Goal: Information Seeking & Learning: Learn about a topic

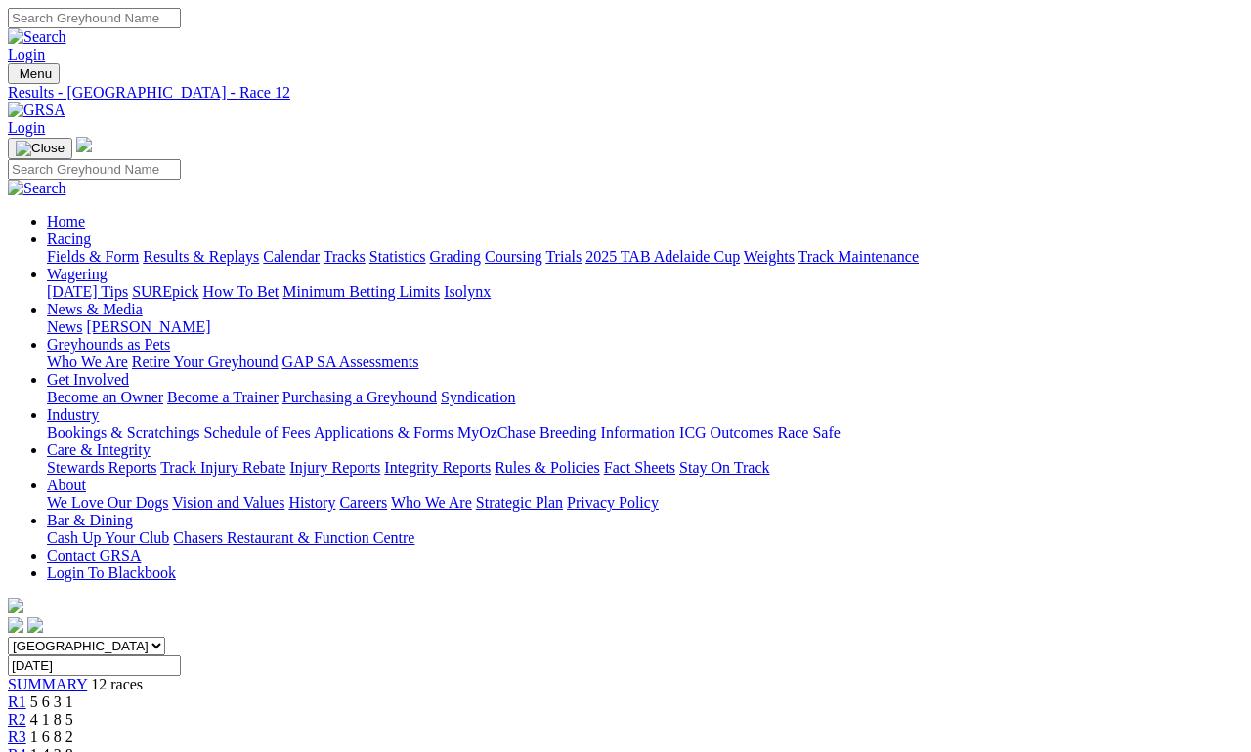
click at [73, 248] on link "Fields & Form" at bounding box center [93, 256] width 92 height 17
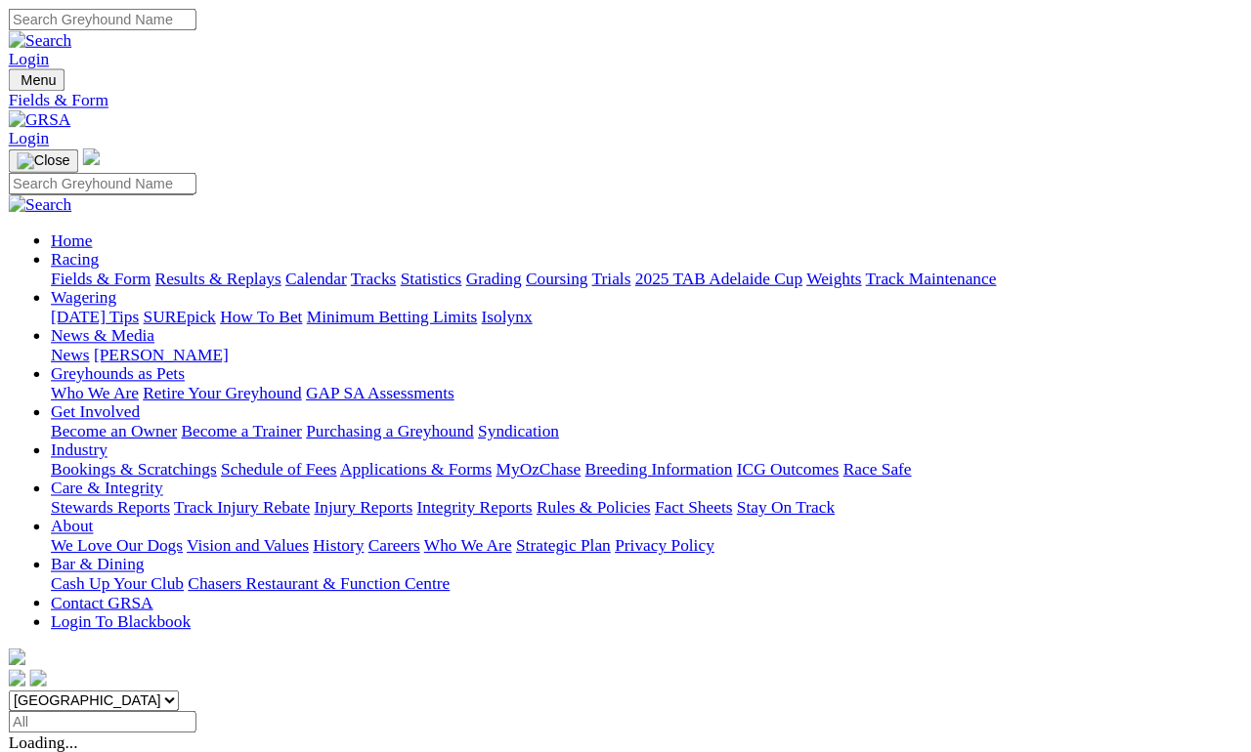
scroll to position [299, 0]
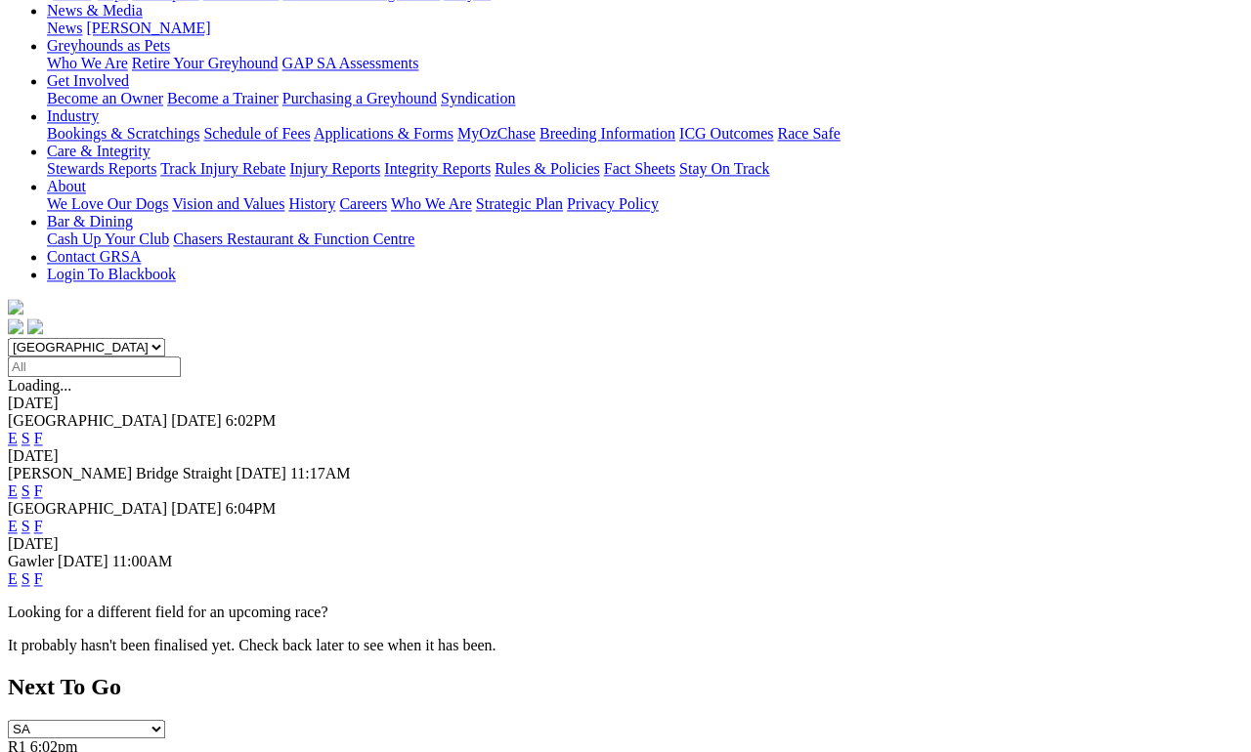
click at [892, 553] on div "Gawler 10 Sep 25 11:00AM E S F" at bounding box center [625, 570] width 1235 height 35
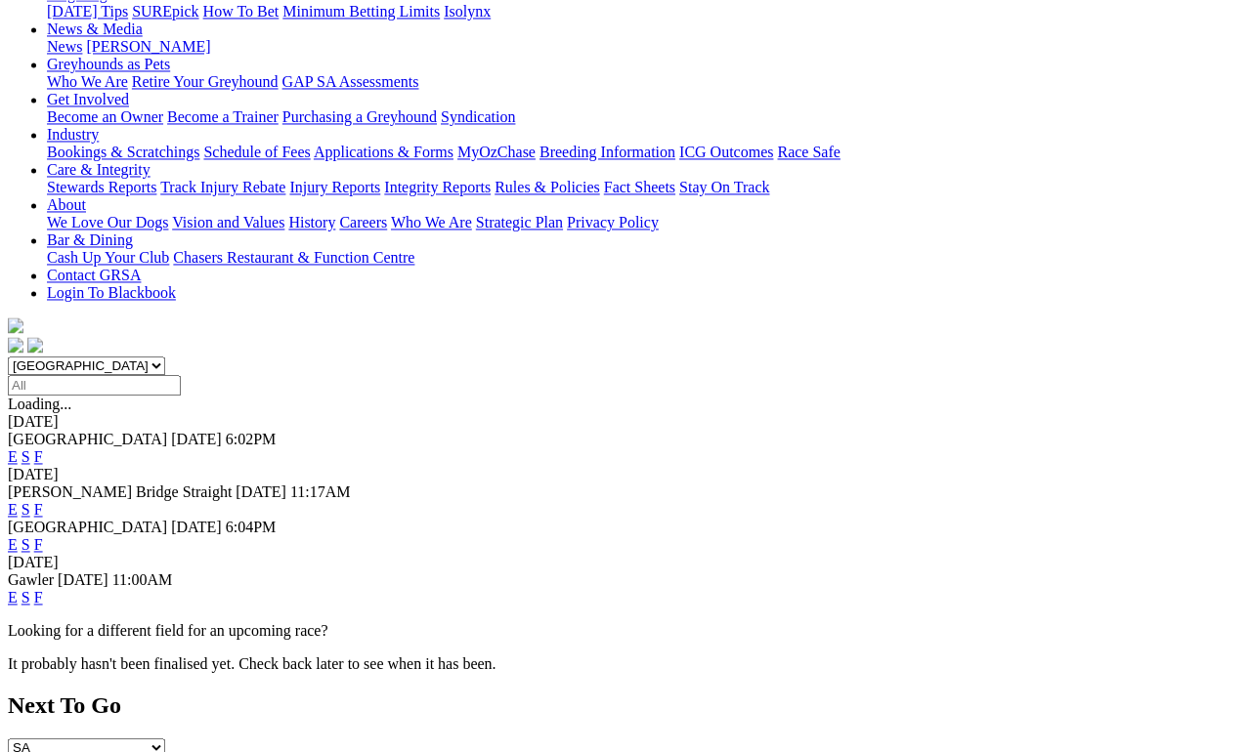
scroll to position [278, 0]
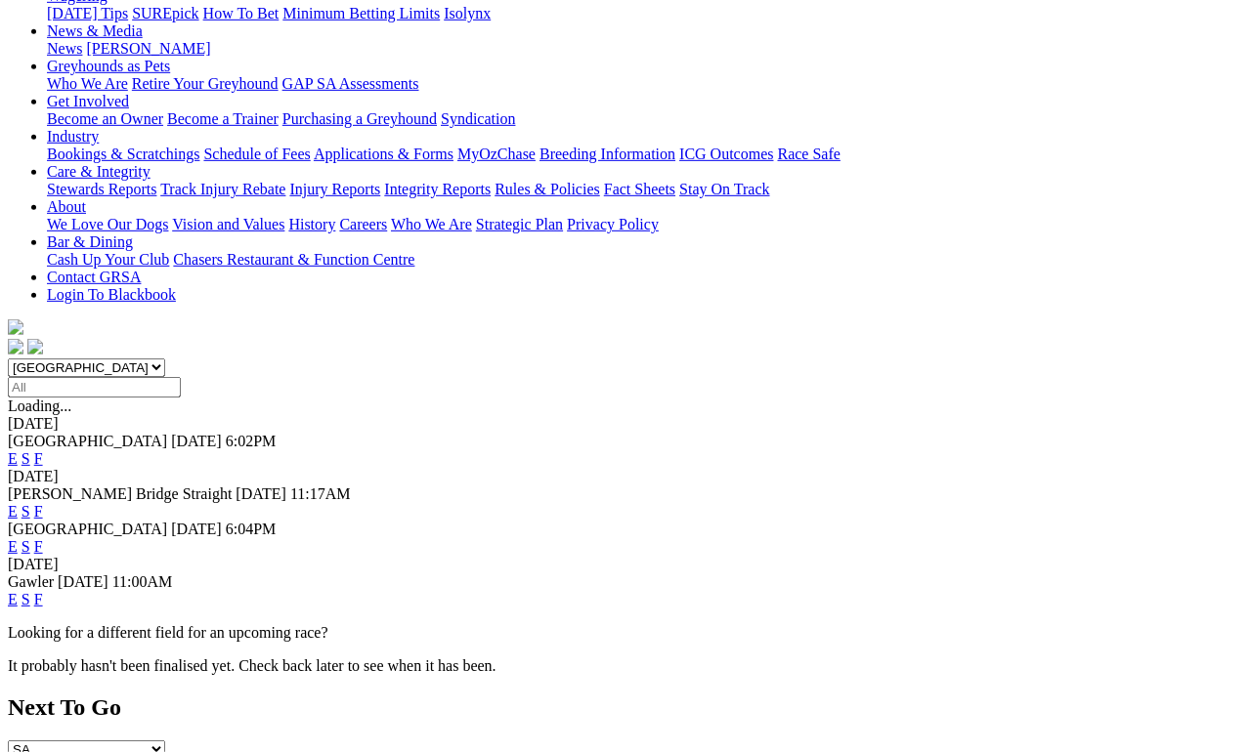
click at [43, 591] on link "F" at bounding box center [38, 599] width 9 height 17
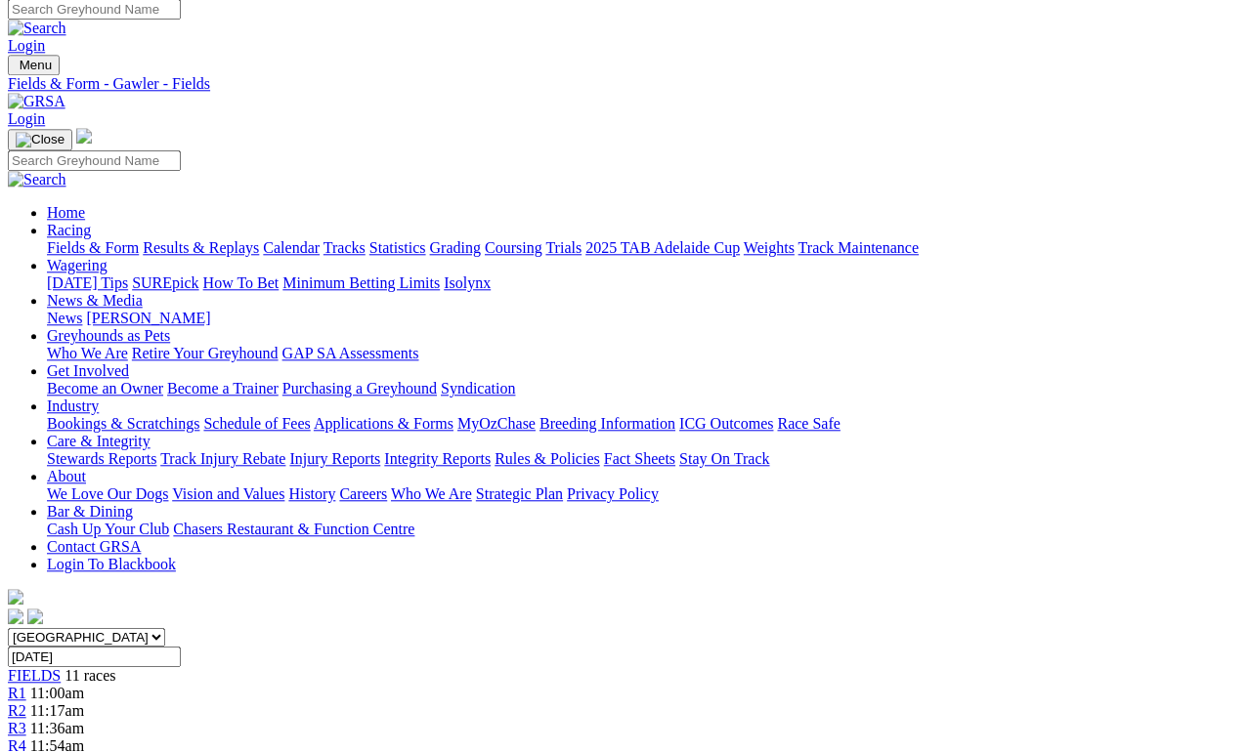
scroll to position [9, 0]
click at [87, 239] on link "Fields & Form" at bounding box center [93, 247] width 92 height 17
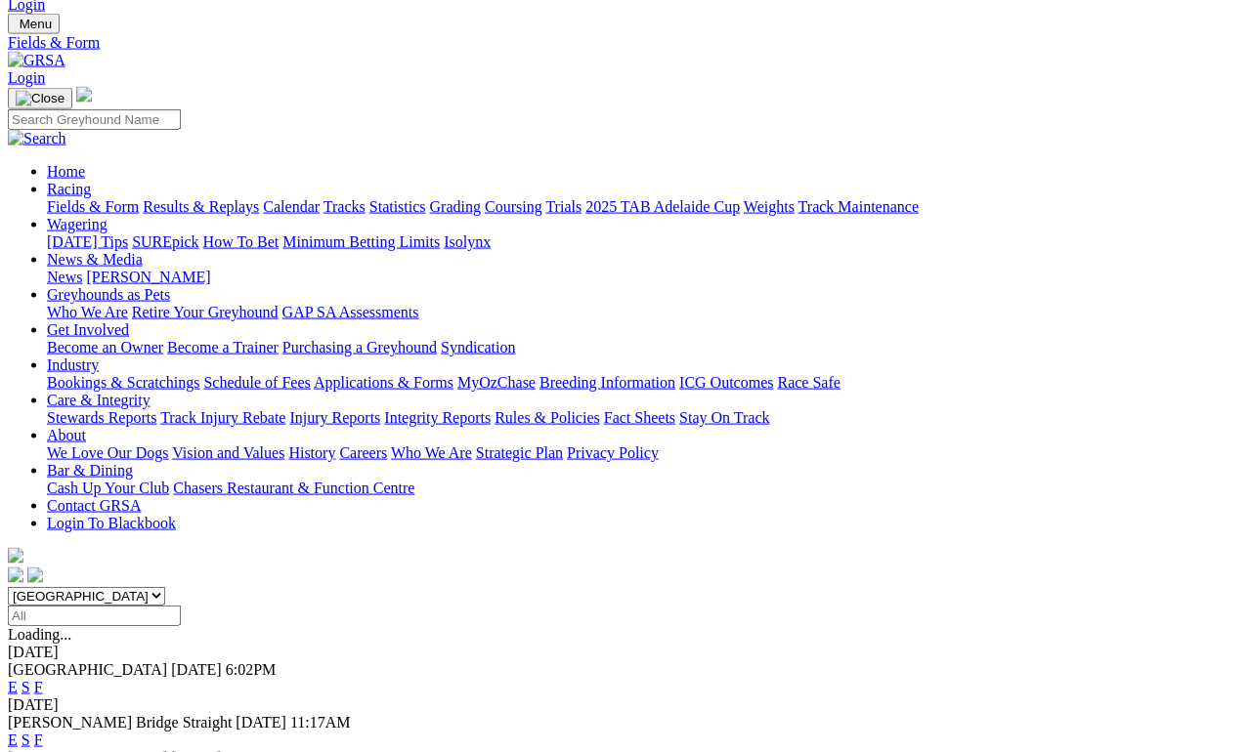
scroll to position [124, 0]
